Goal: Transaction & Acquisition: Purchase product/service

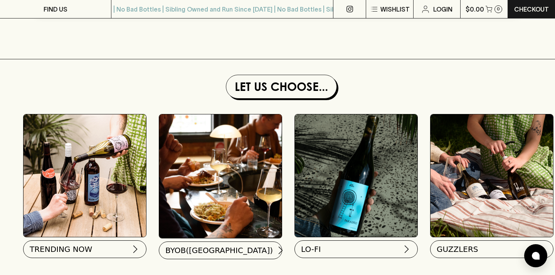
scroll to position [702, 0]
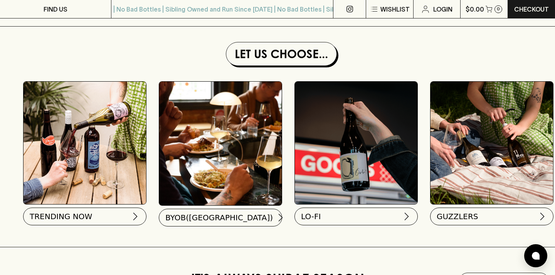
click at [89, 164] on img at bounding box center [85, 143] width 123 height 123
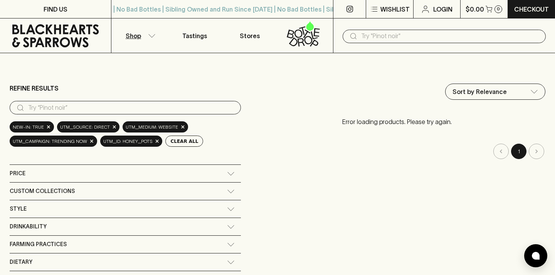
click at [147, 39] on button "Shop" at bounding box center [139, 36] width 56 height 34
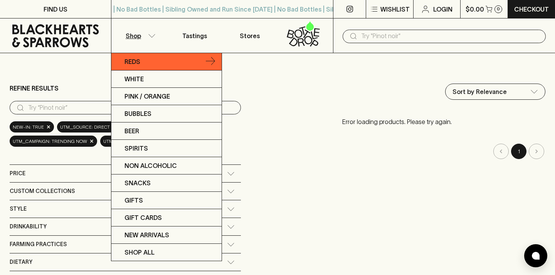
click at [139, 60] on p "Reds" at bounding box center [133, 61] width 16 height 9
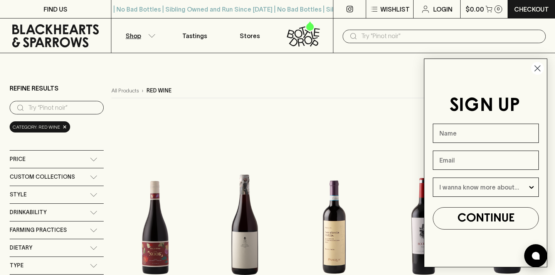
click at [537, 67] on icon "Close dialog" at bounding box center [537, 68] width 5 height 5
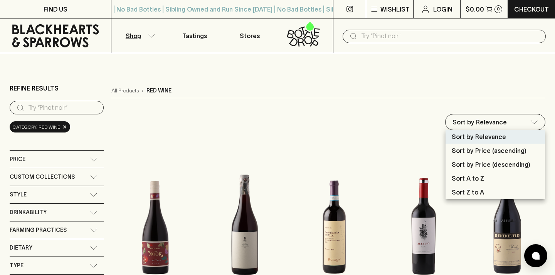
click at [372, 84] on div at bounding box center [277, 137] width 555 height 275
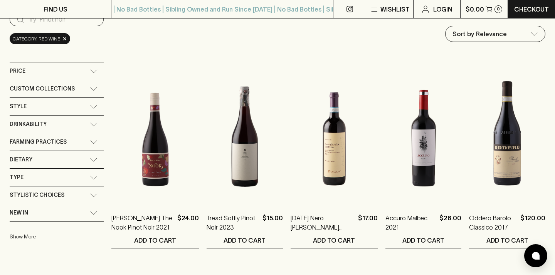
scroll to position [105, 0]
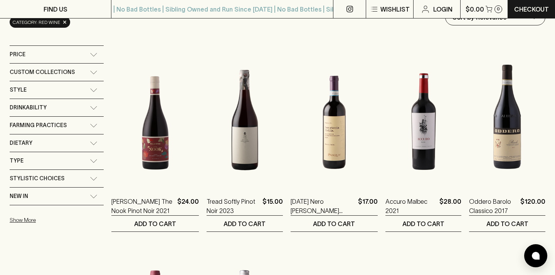
click at [94, 194] on div "New In" at bounding box center [57, 196] width 94 height 17
click at [13, 214] on input "New In" at bounding box center [14, 215] width 8 height 8
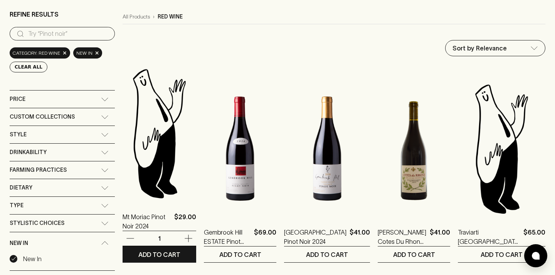
scroll to position [104, 0]
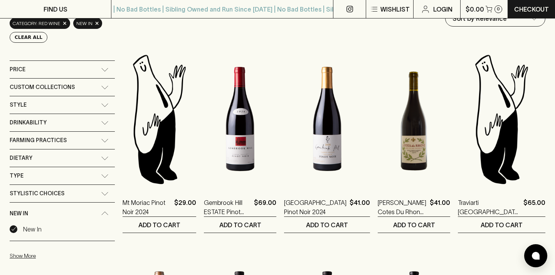
click at [12, 230] on input "New In" at bounding box center [14, 230] width 8 height 8
checkbox input "false"
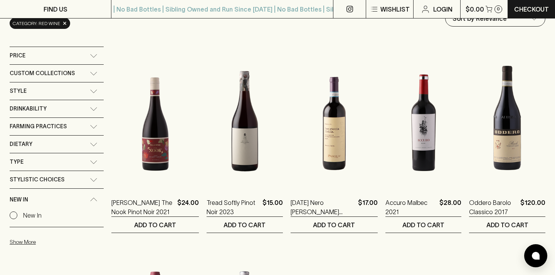
click at [95, 197] on div "New In" at bounding box center [57, 200] width 94 height 22
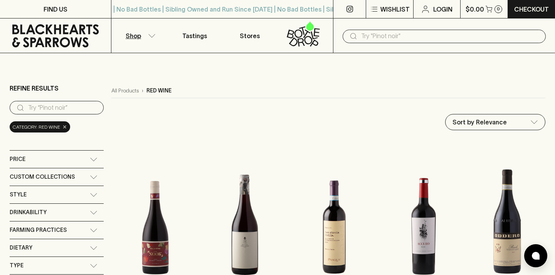
click at [63, 129] on span "×" at bounding box center [64, 127] width 5 height 8
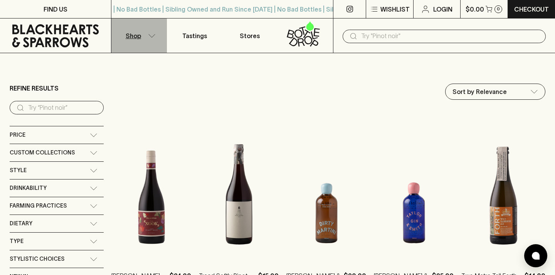
click at [133, 35] on p "Shop" at bounding box center [133, 35] width 15 height 9
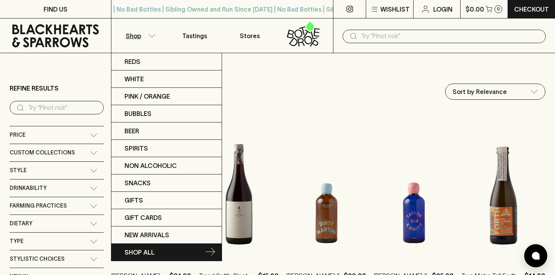
click at [158, 253] on link "SHOP ALL" at bounding box center [166, 252] width 110 height 17
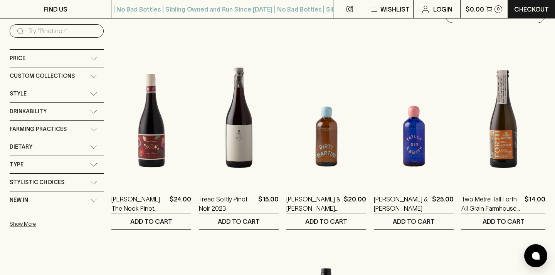
scroll to position [77, 0]
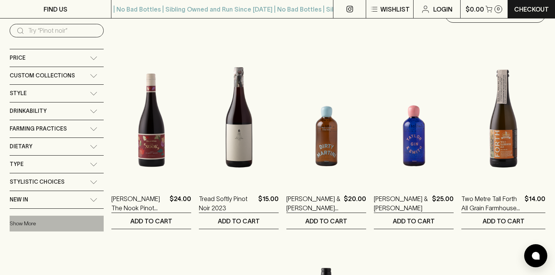
click at [25, 224] on button "Show More" at bounding box center [60, 224] width 101 height 16
click at [98, 61] on div "Price" at bounding box center [57, 57] width 94 height 17
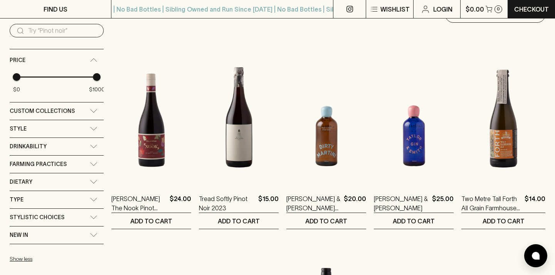
click at [95, 107] on div "Custom Collections" at bounding box center [57, 111] width 94 height 17
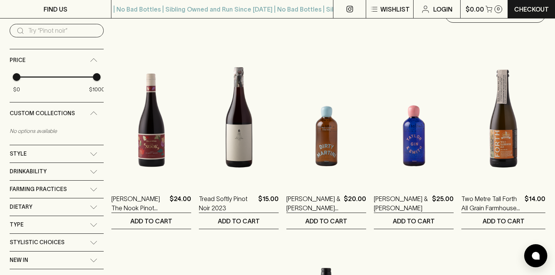
click at [92, 152] on icon at bounding box center [94, 154] width 8 height 4
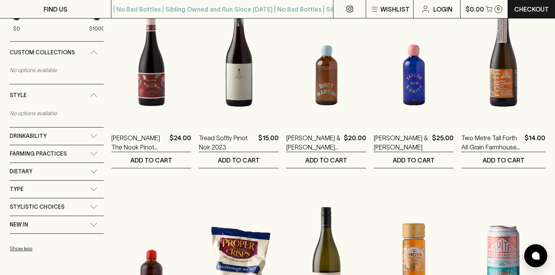
scroll to position [139, 0]
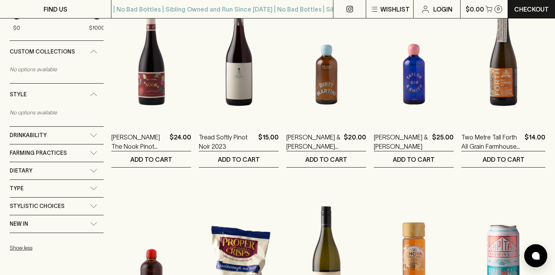
click at [96, 133] on icon at bounding box center [94, 135] width 8 height 4
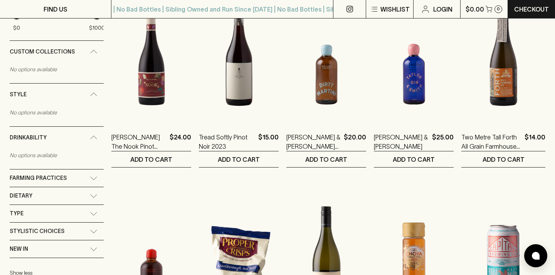
click at [94, 173] on div "Farming Practices" at bounding box center [57, 178] width 94 height 17
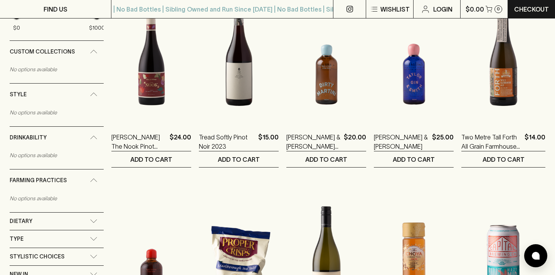
click at [97, 222] on icon at bounding box center [94, 221] width 8 height 4
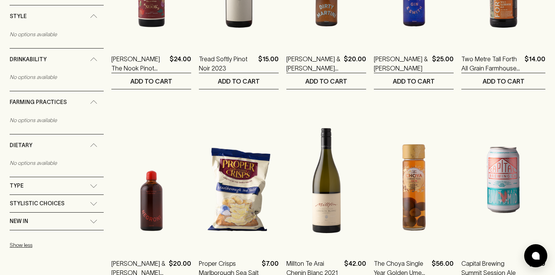
scroll to position [0, 0]
